Goal: Transaction & Acquisition: Obtain resource

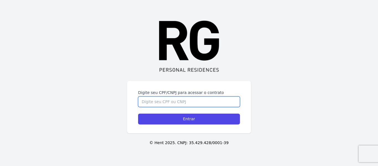
drag, startPoint x: 173, startPoint y: 102, endPoint x: 186, endPoint y: 104, distance: 12.7
click at [173, 102] on input "Digite seu CPF/CNPJ para acessar o contrato" at bounding box center [189, 101] width 102 height 11
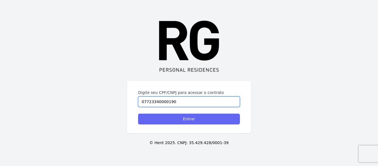
type input "07723340000190"
click at [205, 118] on input "Entrar" at bounding box center [189, 118] width 102 height 11
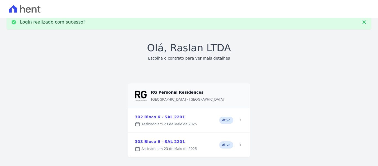
scroll to position [18, 0]
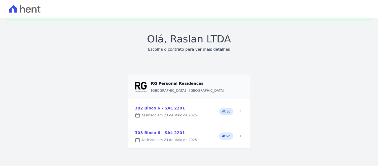
click at [176, 112] on link at bounding box center [188, 111] width 121 height 24
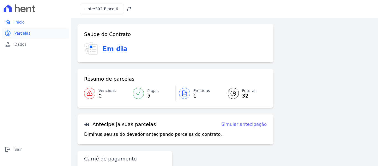
click at [25, 33] on span "Parcelas" at bounding box center [22, 33] width 16 height 6
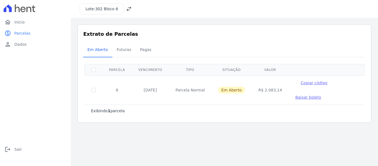
click at [94, 87] on td at bounding box center [94, 89] width 18 height 29
click at [90, 91] on td at bounding box center [94, 89] width 18 height 29
click at [94, 90] on input "checkbox" at bounding box center [93, 90] width 4 height 4
checkbox input "true"
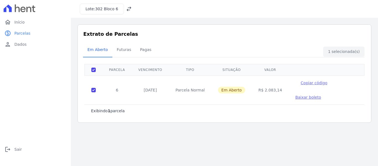
click at [295, 99] on span "Baixar boleto" at bounding box center [308, 97] width 26 height 4
click at [127, 10] on icon at bounding box center [129, 9] width 6 height 6
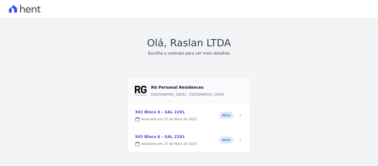
click at [163, 139] on link at bounding box center [188, 140] width 121 height 24
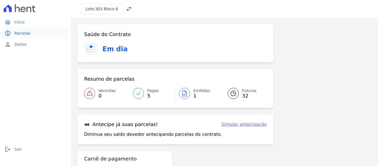
click at [35, 35] on link "paid Parcelas" at bounding box center [35, 33] width 66 height 11
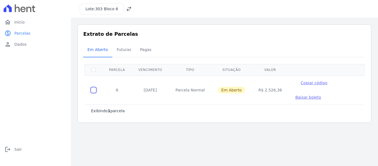
click at [93, 90] on input "checkbox" at bounding box center [93, 90] width 4 height 4
checkbox input "true"
click at [295, 97] on span "Baixar boleto" at bounding box center [308, 97] width 26 height 4
drag, startPoint x: 17, startPoint y: 149, endPoint x: 19, endPoint y: 149, distance: 2.8
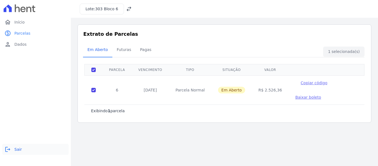
click at [17, 149] on span "Sair" at bounding box center [17, 149] width 7 height 6
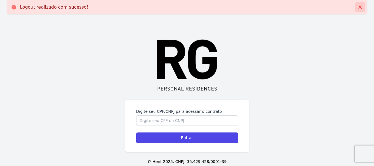
click at [360, 8] on icon at bounding box center [360, 7] width 6 height 6
click at [360, 7] on icon at bounding box center [359, 7] width 3 height 3
